Goal: Transaction & Acquisition: Purchase product/service

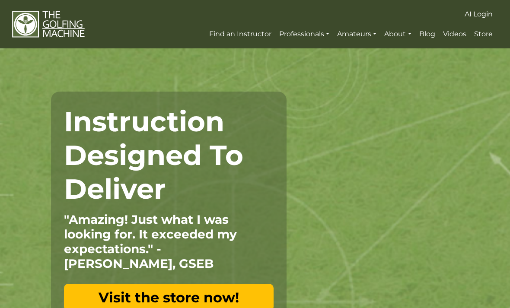
scroll to position [92, 0]
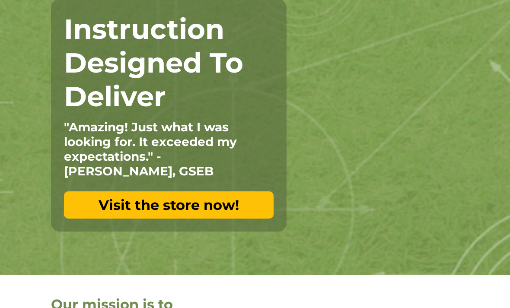
click at [92, 200] on link "Visit the store now!" at bounding box center [169, 205] width 210 height 27
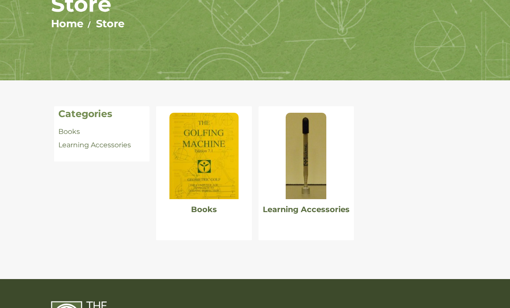
scroll to position [104, 0]
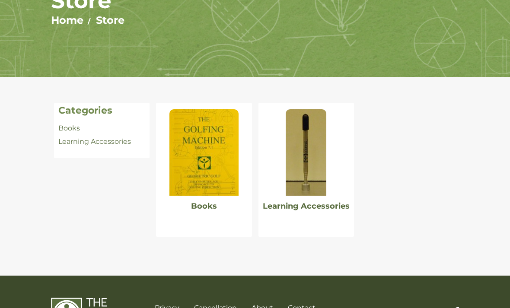
click at [299, 202] on link "Learning Accessories" at bounding box center [306, 206] width 87 height 10
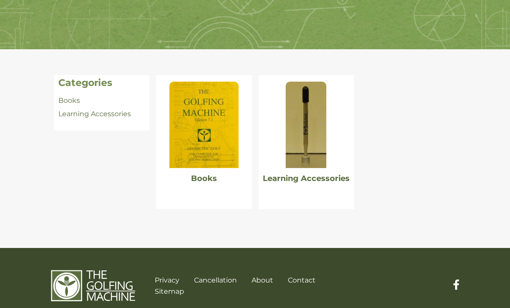
click at [211, 146] on img at bounding box center [203, 125] width 69 height 86
click at [195, 144] on img at bounding box center [203, 125] width 69 height 86
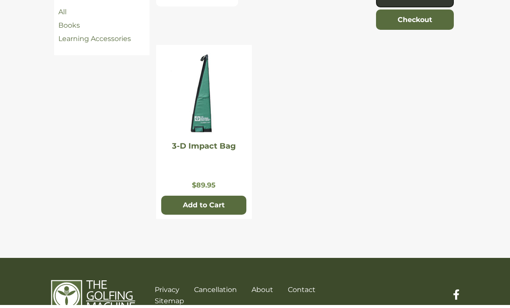
scroll to position [220, 0]
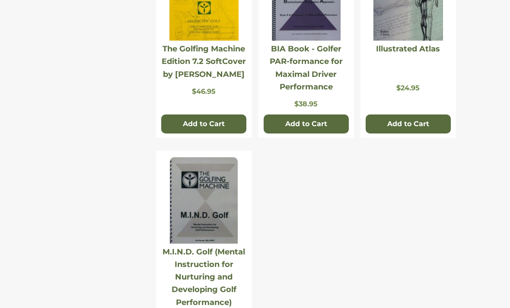
scroll to position [322, 0]
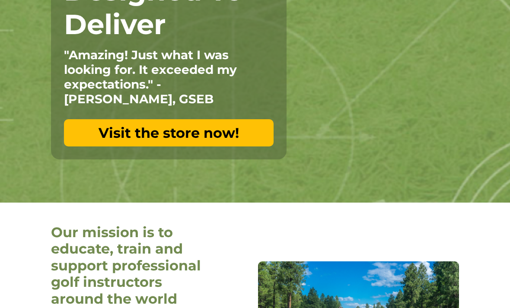
scroll to position [288, 0]
